Goal: Task Accomplishment & Management: Complete application form

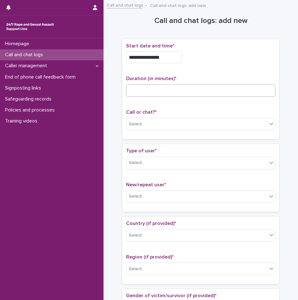
click at [145, 91] on input at bounding box center [201, 90] width 150 height 13
type input "**"
click at [245, 119] on div "Select..." at bounding box center [197, 124] width 141 height 10
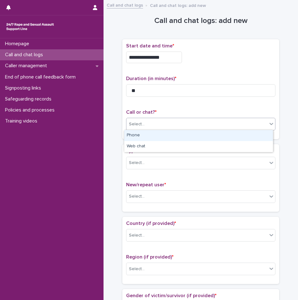
click at [179, 139] on div "Phone" at bounding box center [198, 135] width 149 height 11
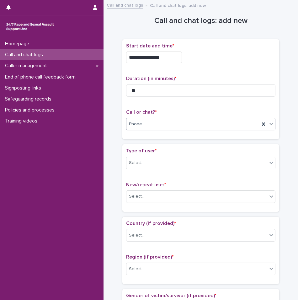
click at [183, 122] on div "Phone" at bounding box center [194, 124] width 134 height 10
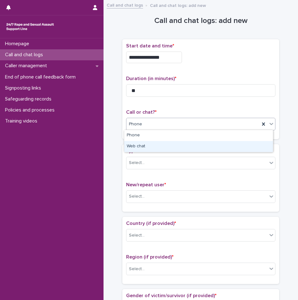
click at [175, 145] on div "Web chat" at bounding box center [198, 146] width 149 height 11
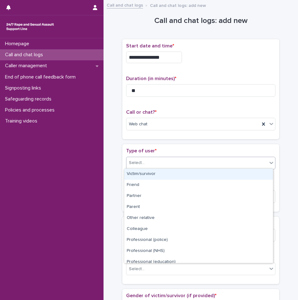
click at [174, 164] on div "Select..." at bounding box center [197, 163] width 141 height 10
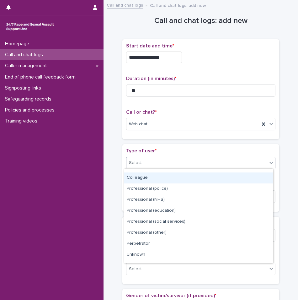
scroll to position [71, 0]
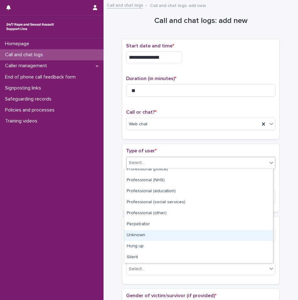
click at [171, 239] on div "Unknown" at bounding box center [198, 235] width 149 height 11
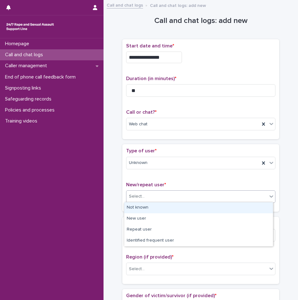
click at [170, 190] on div "Select..." at bounding box center [201, 196] width 150 height 13
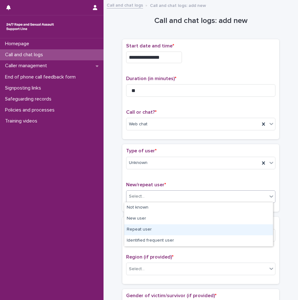
click at [157, 230] on div "Repeat user" at bounding box center [198, 229] width 149 height 11
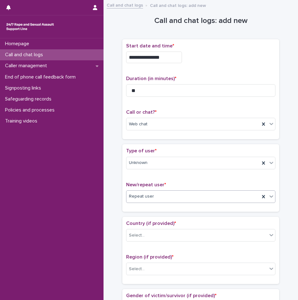
scroll to position [126, 0]
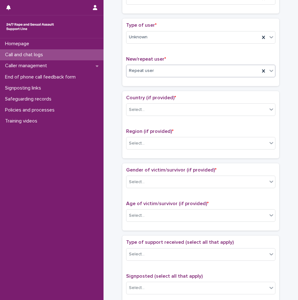
click at [159, 73] on div "Repeat user" at bounding box center [194, 71] width 134 height 10
click at [169, 53] on div "Type of user * Unknown New/repeat user * Repeat user" at bounding box center [201, 52] width 150 height 60
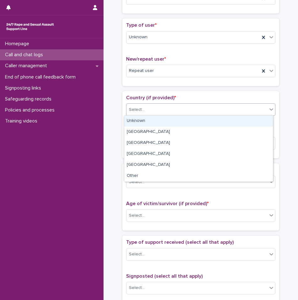
click at [153, 114] on div "Select..." at bounding box center [197, 110] width 141 height 10
click at [150, 123] on div "Unknown" at bounding box center [198, 121] width 149 height 11
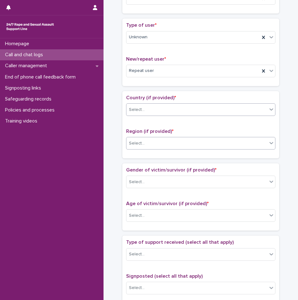
click at [150, 138] on div "Select..." at bounding box center [197, 143] width 141 height 10
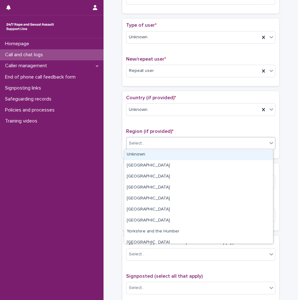
click at [148, 153] on div "Unknown" at bounding box center [198, 154] width 149 height 11
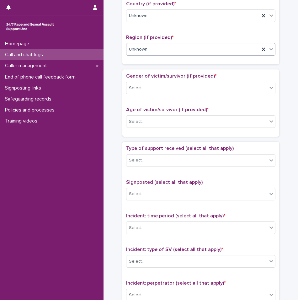
scroll to position [220, 0]
click at [151, 90] on div "Select..." at bounding box center [197, 88] width 141 height 10
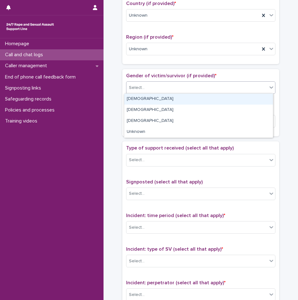
click at [148, 98] on div "[DEMOGRAPHIC_DATA]" at bounding box center [198, 99] width 149 height 11
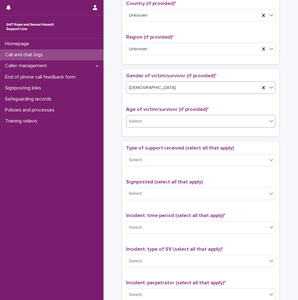
click at [151, 117] on div "Select..." at bounding box center [197, 121] width 141 height 10
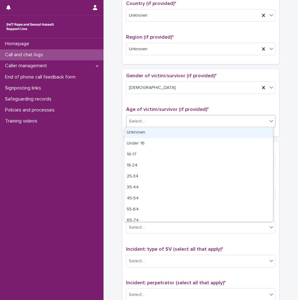
click at [149, 135] on div "Unknown" at bounding box center [198, 132] width 149 height 11
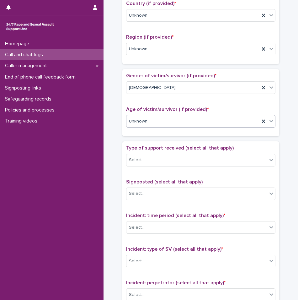
click at [149, 150] on span "Type of support received (select all that apply)" at bounding box center [180, 147] width 108 height 5
click at [149, 159] on div "Select..." at bounding box center [197, 160] width 141 height 10
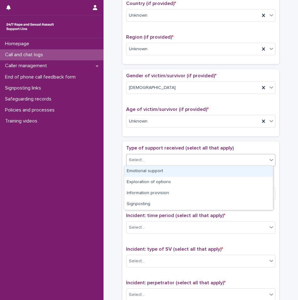
click at [147, 167] on div "Emotional support" at bounding box center [198, 171] width 149 height 11
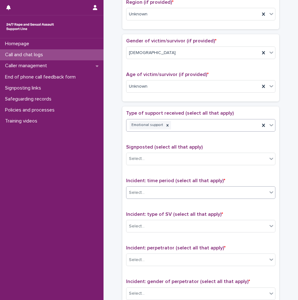
scroll to position [283, 0]
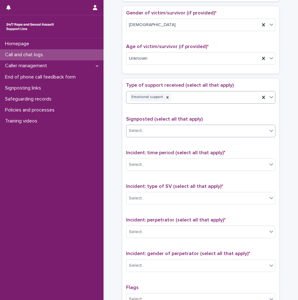
click at [147, 128] on div "Select..." at bounding box center [197, 131] width 141 height 10
click at [155, 109] on div "Type of support received (select all that apply) Emotional support Signposted (…" at bounding box center [201, 213] width 150 height 263
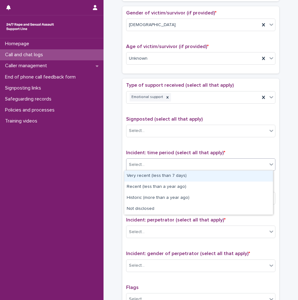
click at [147, 160] on div "Select..." at bounding box center [197, 165] width 141 height 10
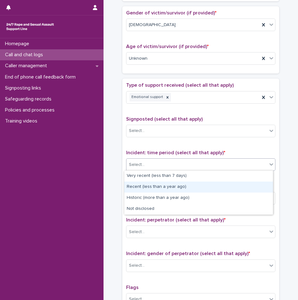
drag, startPoint x: 147, startPoint y: 181, endPoint x: 147, endPoint y: 187, distance: 6.0
click at [147, 187] on div "Recent (less than a year ago)" at bounding box center [198, 187] width 149 height 11
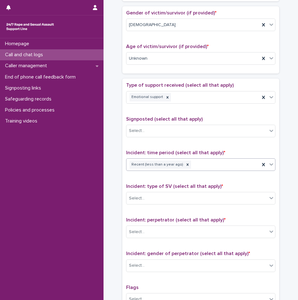
scroll to position [377, 0]
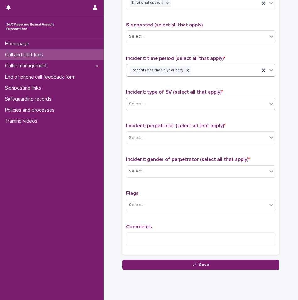
click at [141, 99] on div "Select..." at bounding box center [197, 104] width 141 height 10
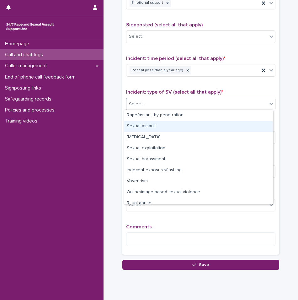
click at [143, 129] on div "Sexual assault" at bounding box center [198, 126] width 149 height 11
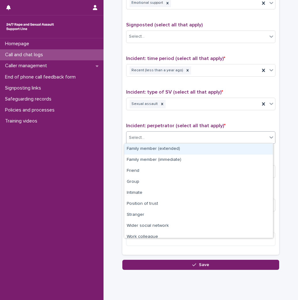
click at [146, 140] on div "Select..." at bounding box center [197, 138] width 141 height 10
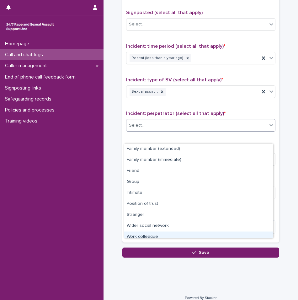
scroll to position [395, 0]
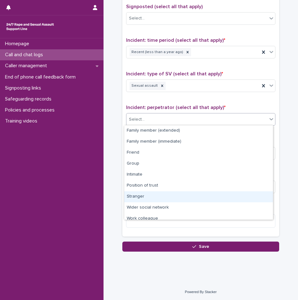
click at [145, 198] on div "Stranger" at bounding box center [198, 196] width 149 height 11
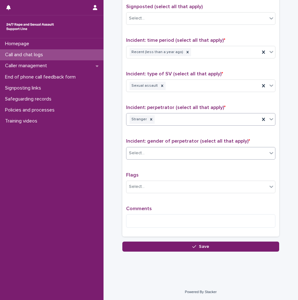
click at [153, 151] on div "Select..." at bounding box center [197, 153] width 141 height 10
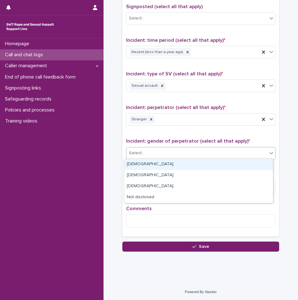
click at [147, 167] on div "[DEMOGRAPHIC_DATA]" at bounding box center [198, 164] width 149 height 11
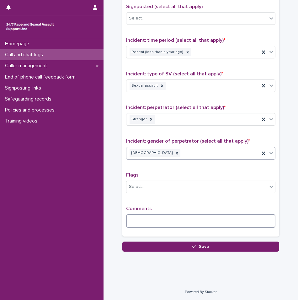
click at [144, 215] on textarea at bounding box center [201, 221] width 150 height 14
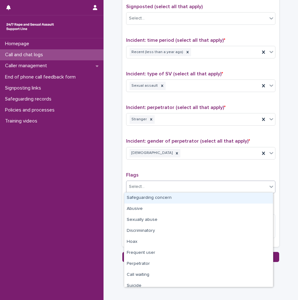
click at [190, 187] on div "Select..." at bounding box center [197, 187] width 141 height 10
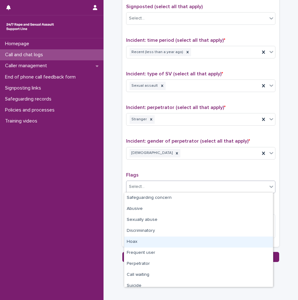
scroll to position [38, 0]
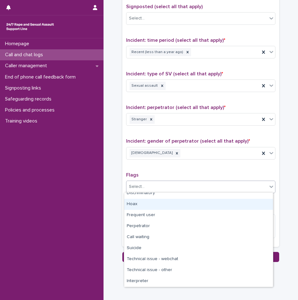
click at [161, 164] on div "Incident: gender of perpetrator (select all that apply) * [DEMOGRAPHIC_DATA]" at bounding box center [201, 151] width 150 height 26
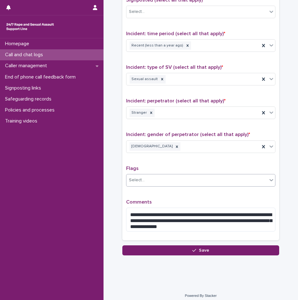
scroll to position [406, 0]
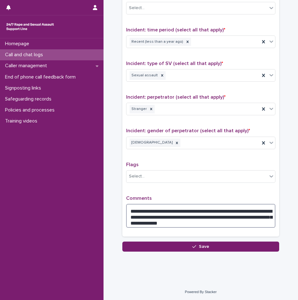
click at [208, 221] on textarea "**********" at bounding box center [201, 216] width 150 height 24
drag, startPoint x: 250, startPoint y: 222, endPoint x: 213, endPoint y: 219, distance: 37.5
click at [213, 219] on textarea "**********" at bounding box center [201, 216] width 150 height 24
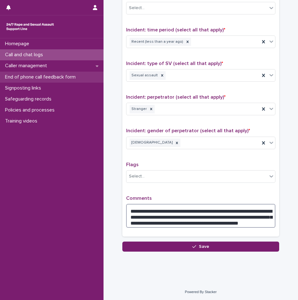
type textarea "**********"
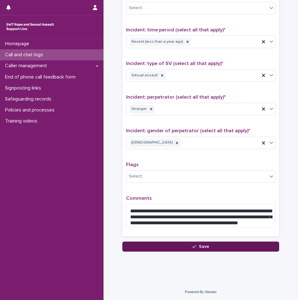
click at [195, 245] on div "button" at bounding box center [196, 246] width 6 height 4
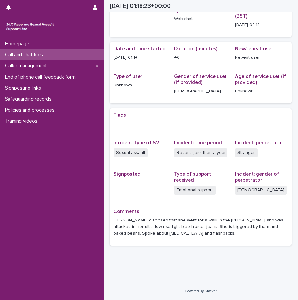
scroll to position [34, 0]
